Goal: Entertainment & Leisure: Consume media (video, audio)

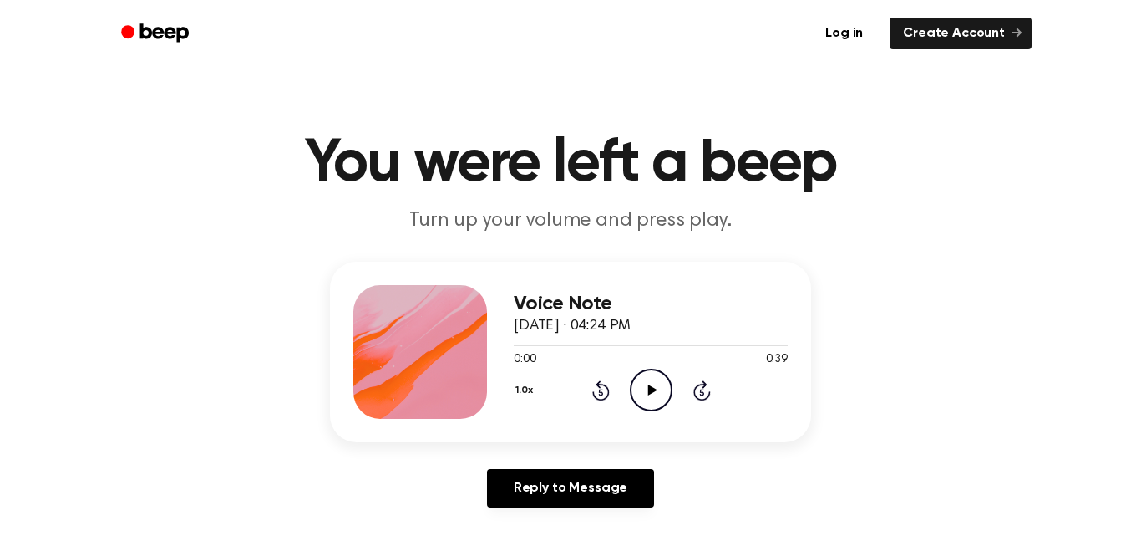
click at [649, 394] on icon "Play Audio" at bounding box center [651, 389] width 43 height 43
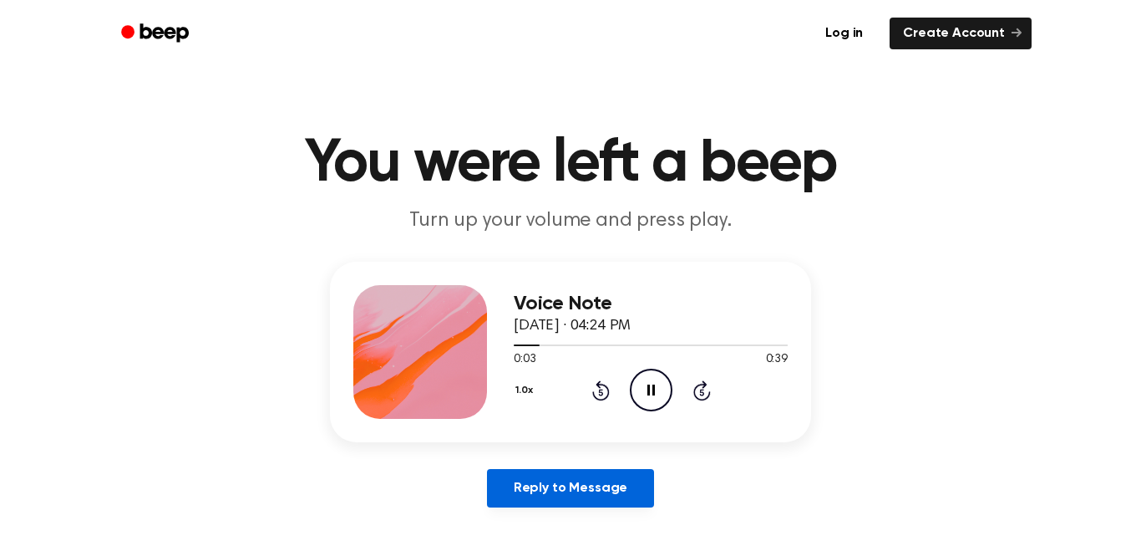
click at [576, 476] on link "Reply to Message" at bounding box center [570, 488] width 167 height 38
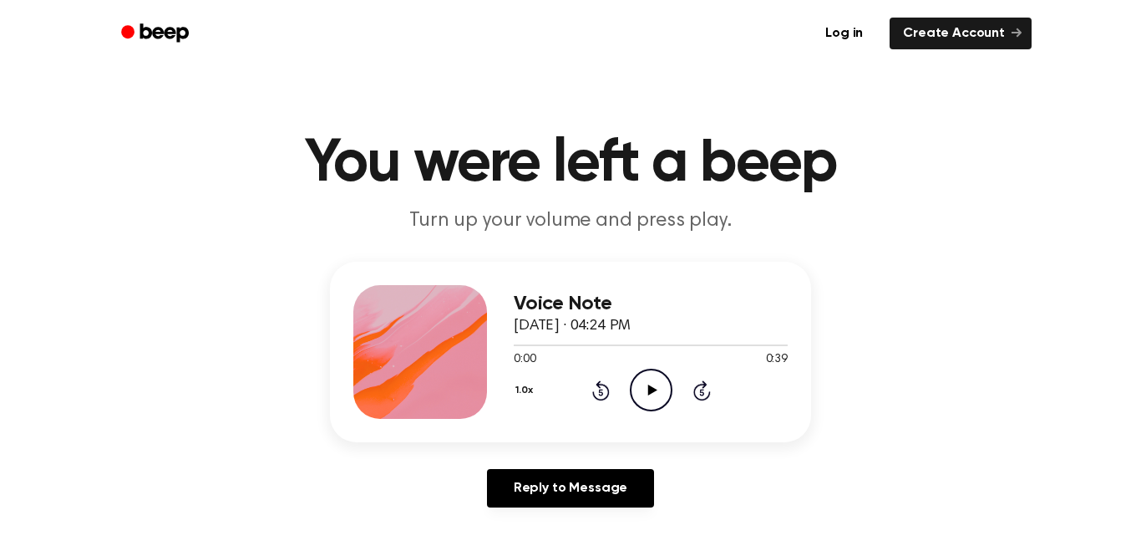
click at [638, 393] on icon "Play Audio" at bounding box center [651, 389] width 43 height 43
click at [633, 394] on icon "Play Audio" at bounding box center [651, 389] width 43 height 43
click at [455, 70] on main "You were left a beep Turn up your volume and press play. Voice Note [DATE] · 04…" at bounding box center [570, 515] width 1141 height 1030
click at [648, 389] on icon at bounding box center [652, 389] width 9 height 11
click at [609, 376] on div "1.0x Rewind 5 seconds Pause Audio Skip 5 seconds" at bounding box center [651, 389] width 274 height 43
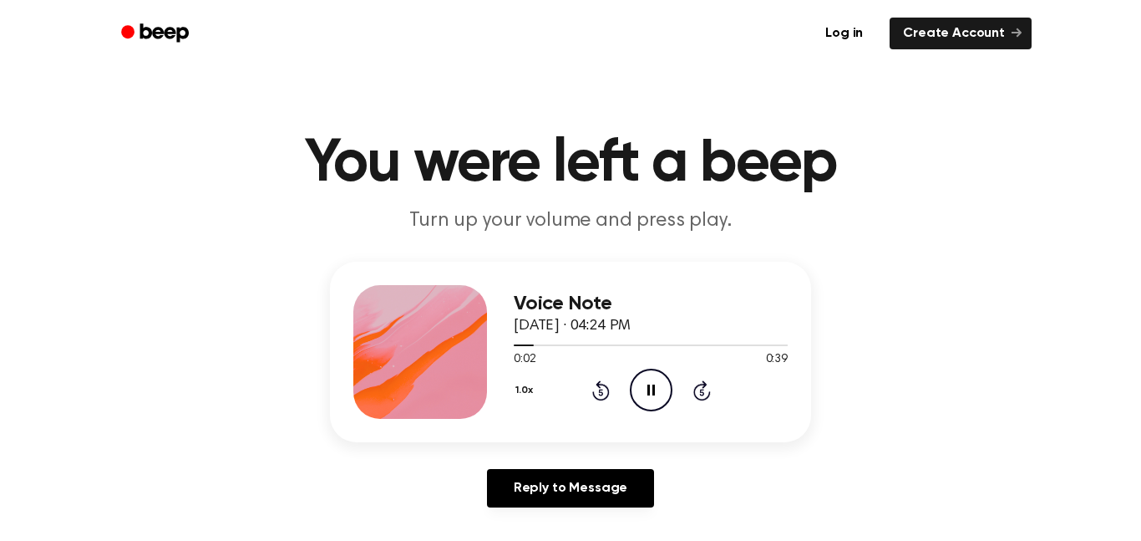
click at [602, 382] on icon "Rewind 5 seconds" at bounding box center [601, 390] width 18 height 22
click at [600, 392] on icon at bounding box center [600, 392] width 4 height 7
click at [593, 400] on icon "Rewind 5 seconds" at bounding box center [601, 390] width 18 height 22
click at [601, 392] on icon at bounding box center [600, 392] width 4 height 7
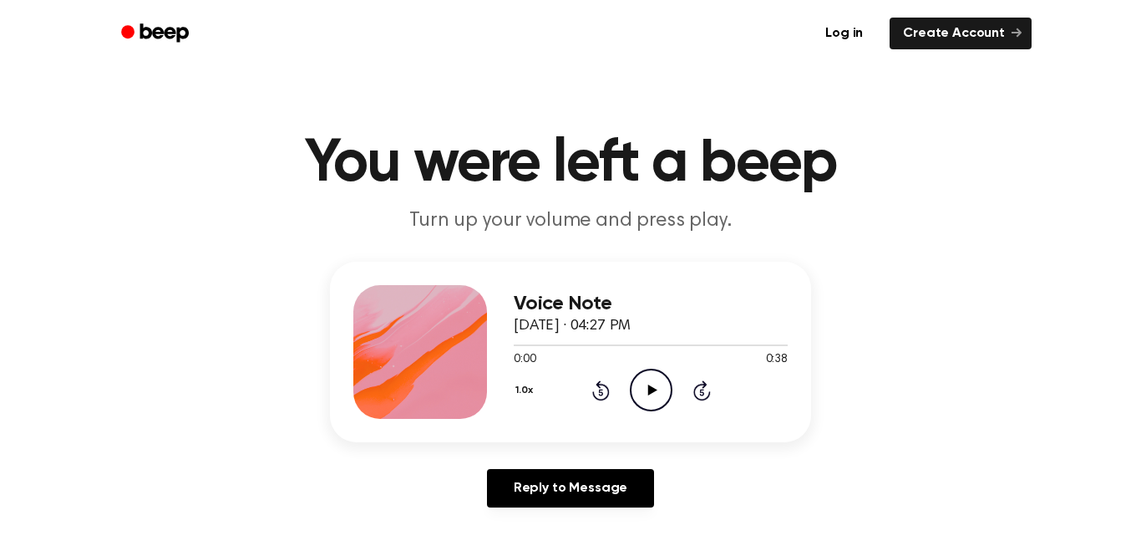
click at [648, 405] on icon "Play Audio" at bounding box center [651, 389] width 43 height 43
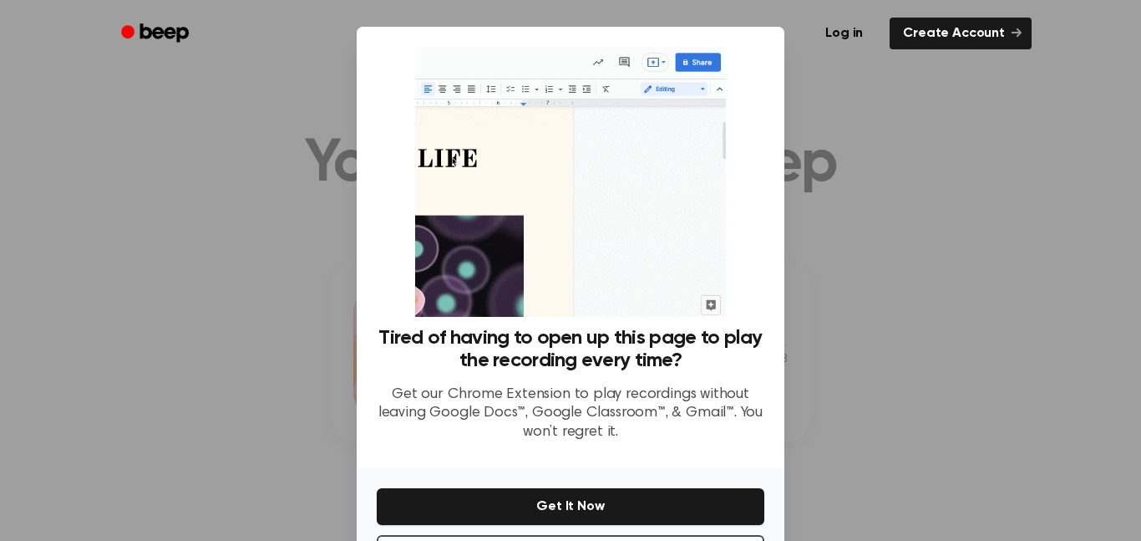
scroll to position [68, 0]
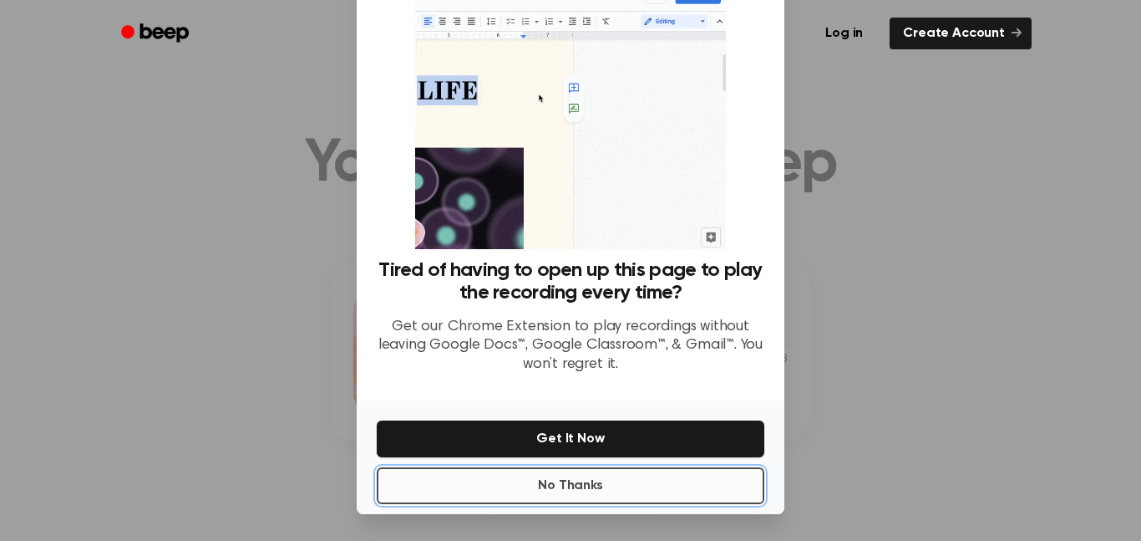
click at [511, 495] on button "No Thanks" at bounding box center [571, 485] width 388 height 37
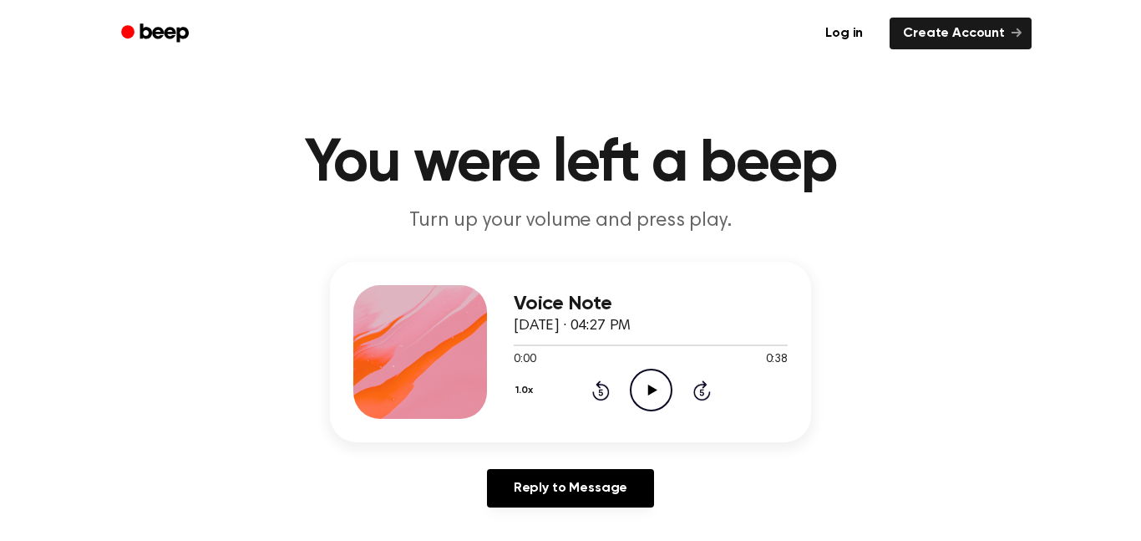
click at [648, 383] on icon "Play Audio" at bounding box center [651, 389] width 43 height 43
click at [652, 392] on icon at bounding box center [652, 389] width 9 height 11
click at [659, 398] on icon "Play Audio" at bounding box center [651, 389] width 43 height 43
